Goal: Find specific page/section: Find specific page/section

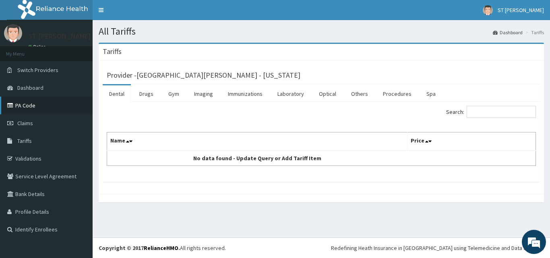
click at [29, 107] on link "PA Code" at bounding box center [46, 106] width 93 height 18
click at [31, 143] on span "Tariffs" at bounding box center [24, 140] width 14 height 7
click at [254, 95] on link "Immunizations" at bounding box center [244, 93] width 47 height 17
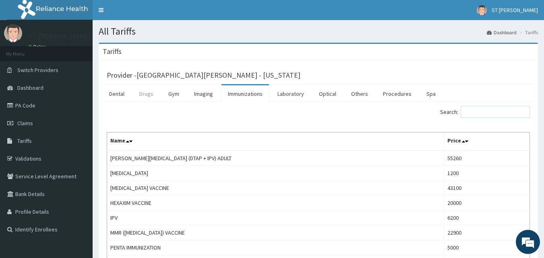
click at [143, 94] on link "Drugs" at bounding box center [146, 93] width 27 height 17
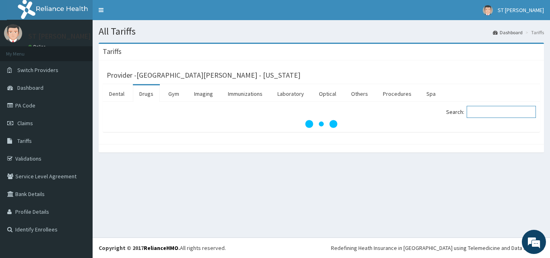
click at [491, 111] on input "Search:" at bounding box center [501, 112] width 69 height 12
type input "a"
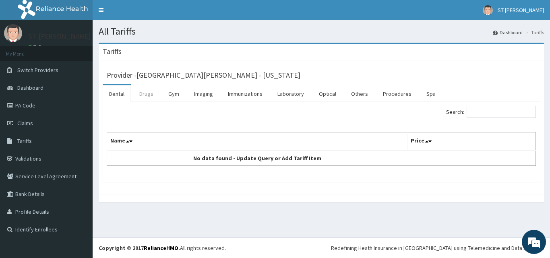
click at [145, 93] on link "Drugs" at bounding box center [146, 93] width 27 height 17
